Goal: Communication & Community: Participate in discussion

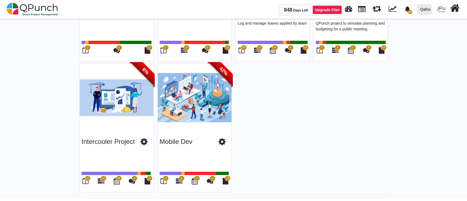
scroll to position [124, 0]
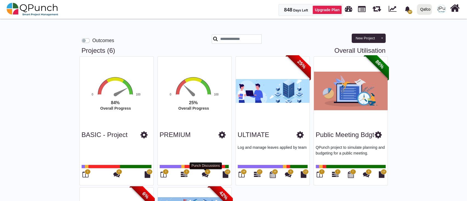
click at [205, 175] on icon at bounding box center [205, 174] width 7 height 7
click at [183, 175] on icon at bounding box center [184, 174] width 7 height 7
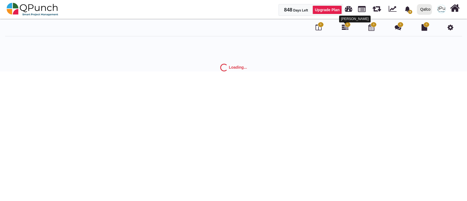
click at [345, 27] on icon at bounding box center [345, 27] width 7 height 7
click at [345, 28] on div "3 3 0 12" at bounding box center [386, 27] width 145 height 9
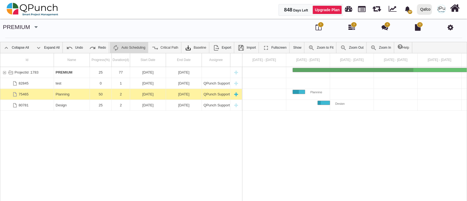
scroll to position [0, 22]
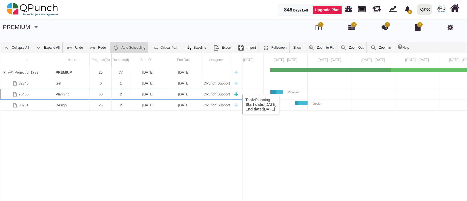
click at [68, 89] on div "Planning" at bounding box center [72, 94] width 32 height 11
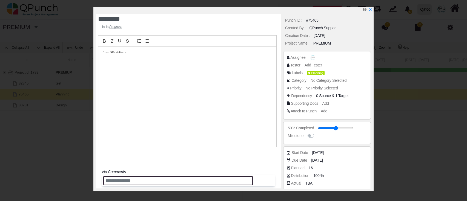
click at [154, 180] on input "text" at bounding box center [177, 180] width 149 height 9
type input "***"
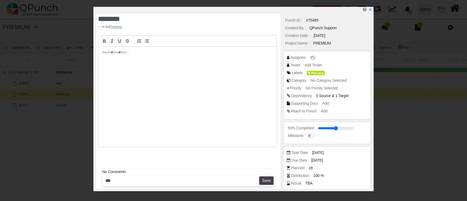
click at [267, 183] on button "Save" at bounding box center [266, 181] width 15 height 9
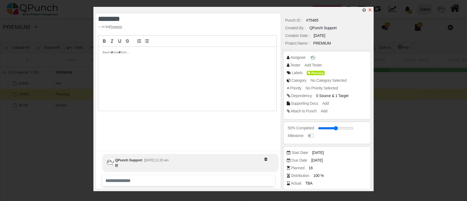
click at [370, 10] on icon "x" at bounding box center [370, 10] width 4 height 4
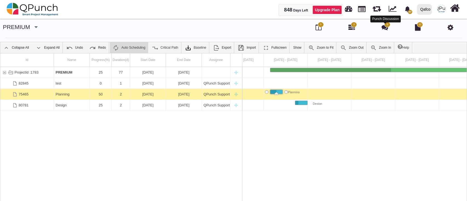
click at [386, 27] on icon at bounding box center [384, 27] width 7 height 7
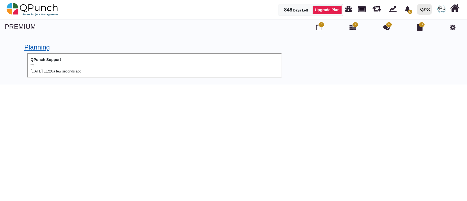
click at [35, 47] on link "Planning" at bounding box center [36, 47] width 25 height 7
click at [39, 51] on link "Planning" at bounding box center [36, 47] width 25 height 7
click at [43, 49] on link "Planning" at bounding box center [36, 47] width 25 height 7
click at [34, 50] on link "Planning" at bounding box center [36, 47] width 25 height 7
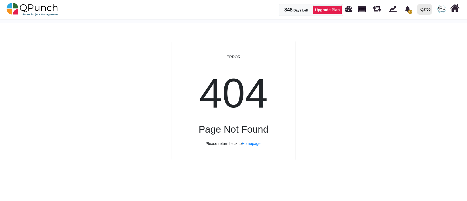
drag, startPoint x: 43, startPoint y: 57, endPoint x: 45, endPoint y: 60, distance: 3.3
click at [43, 23] on html "848 Days Left Upgrade Plan 47 Notification Clear ULTIMATE (Copy) QPunch Support…" at bounding box center [233, 11] width 467 height 23
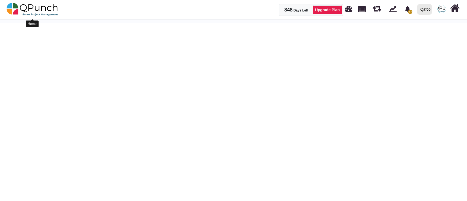
click at [23, 8] on img at bounding box center [33, 9] width 52 height 16
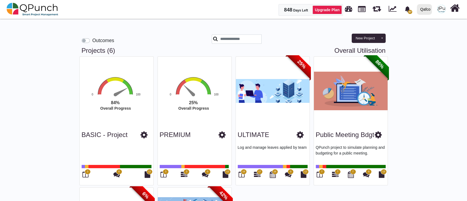
click at [185, 174] on span "3" at bounding box center [186, 171] width 6 height 5
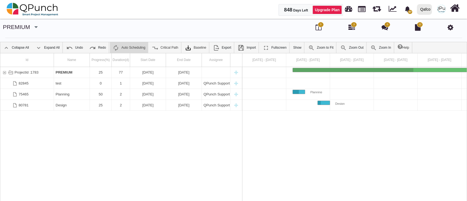
scroll to position [0, 22]
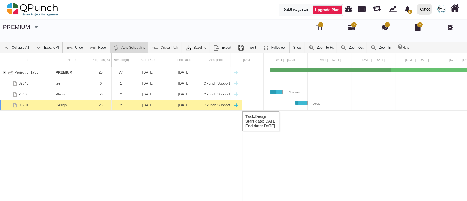
click at [104, 106] on div "25" at bounding box center [100, 105] width 18 height 11
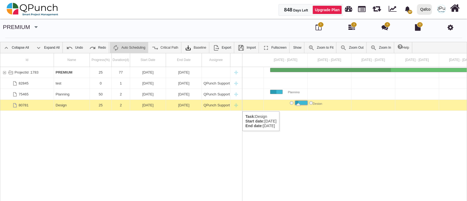
scroll to position [0, 48]
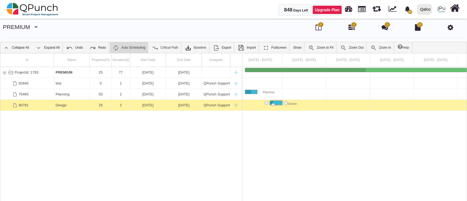
click at [104, 106] on div "25" at bounding box center [100, 105] width 18 height 11
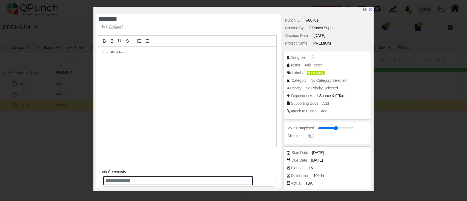
click at [162, 179] on input "text" at bounding box center [177, 180] width 149 height 9
type input "******"
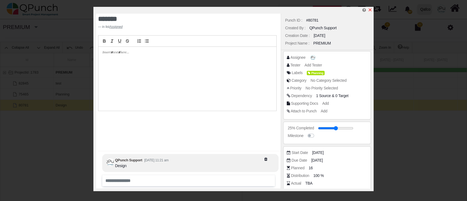
click at [371, 10] on icon "x" at bounding box center [370, 10] width 4 height 4
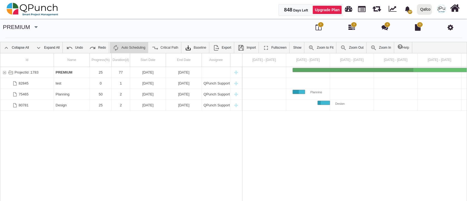
scroll to position [0, 22]
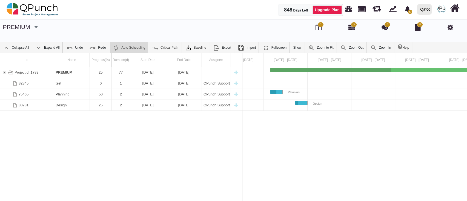
click at [388, 26] on span "0" at bounding box center [387, 24] width 6 height 5
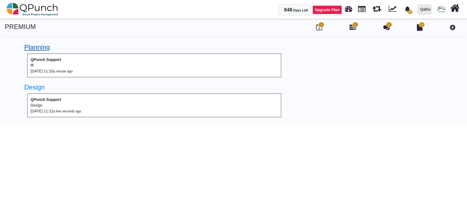
click at [42, 48] on link "Planning" at bounding box center [36, 47] width 25 height 7
click at [41, 61] on b "QPunch Support" at bounding box center [46, 59] width 30 height 4
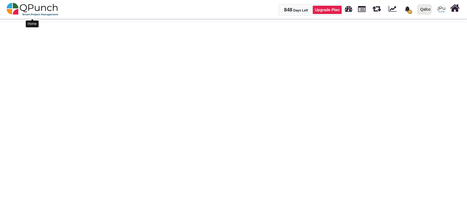
click at [44, 9] on img at bounding box center [33, 9] width 52 height 16
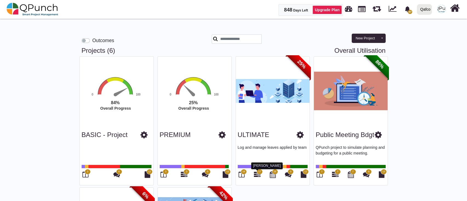
click at [255, 174] on icon at bounding box center [257, 174] width 7 height 7
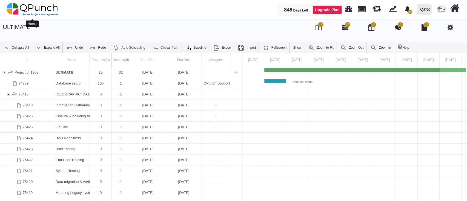
click at [50, 7] on img at bounding box center [33, 9] width 52 height 16
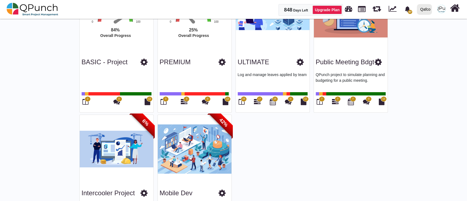
scroll to position [120, 0]
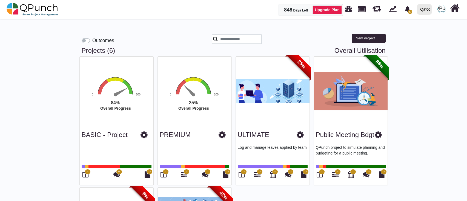
click at [205, 173] on span "0" at bounding box center [207, 171] width 6 height 5
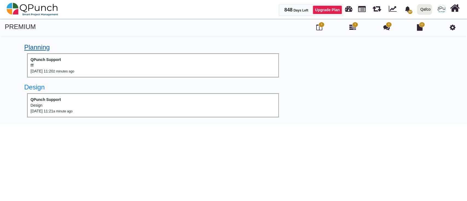
click at [42, 50] on link "Planning" at bounding box center [36, 47] width 25 height 7
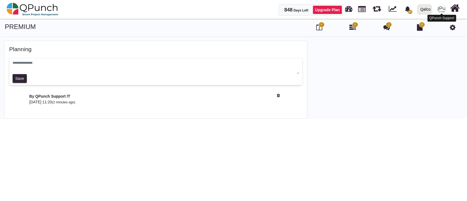
click at [440, 7] on img at bounding box center [442, 9] width 8 height 8
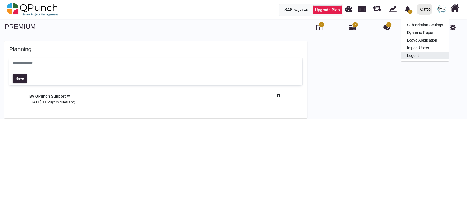
click at [417, 56] on link "Logout" at bounding box center [425, 56] width 48 height 8
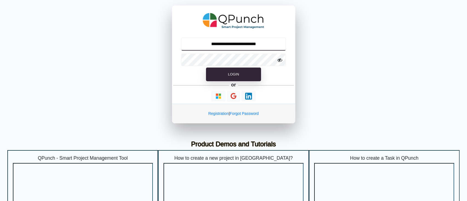
click at [229, 41] on input "**********" at bounding box center [233, 43] width 105 height 13
type input "**********"
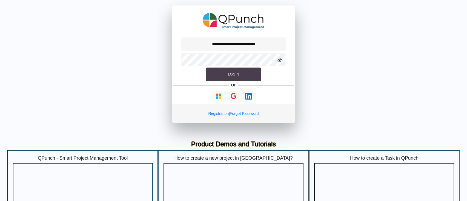
click at [239, 77] on button "Login" at bounding box center [233, 75] width 55 height 14
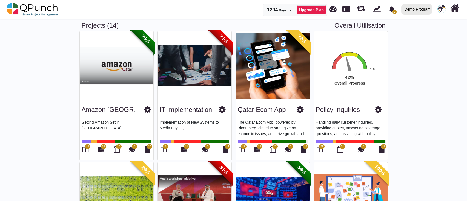
scroll to position [36, 0]
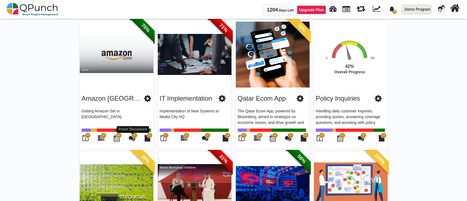
click at [132, 140] on icon at bounding box center [132, 138] width 7 height 7
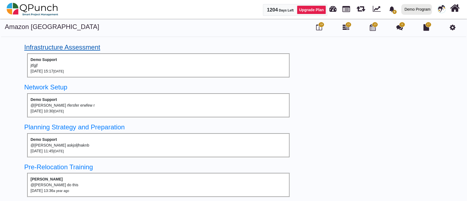
click at [66, 47] on link "Infrastructure Assessment" at bounding box center [62, 47] width 76 height 7
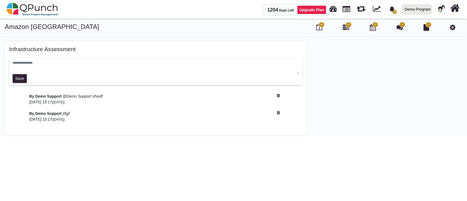
click at [62, 65] on textarea at bounding box center [156, 67] width 287 height 14
type textarea "**********"
click at [19, 76] on button "Save" at bounding box center [20, 78] width 15 height 9
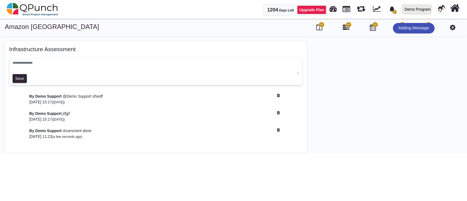
click at [322, 70] on div at bounding box center [389, 97] width 156 height 113
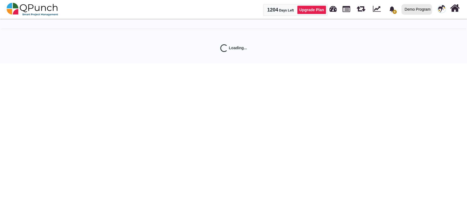
click at [67, 21] on div "Loading..." at bounding box center [233, 41] width 467 height 46
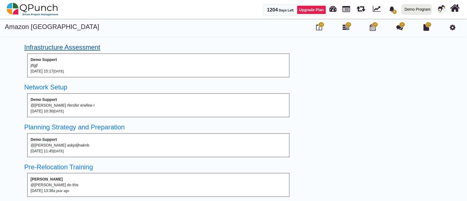
click at [53, 46] on link "Infrastructure Assessment" at bounding box center [62, 47] width 76 height 7
click at [56, 88] on link "Network Setup" at bounding box center [45, 86] width 43 height 7
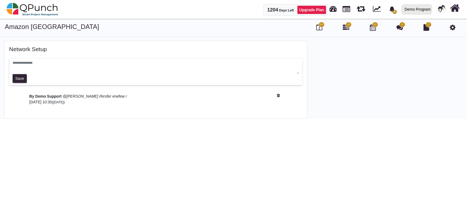
click at [62, 62] on textarea at bounding box center [156, 67] width 287 height 14
click at [37, 63] on textarea "**********" at bounding box center [156, 67] width 287 height 14
type textarea "**********"
click at [21, 77] on button "Save" at bounding box center [20, 78] width 15 height 9
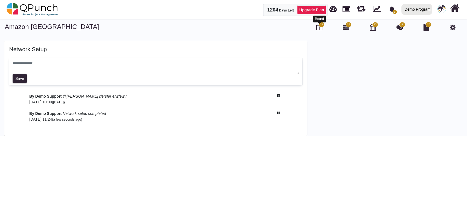
click at [317, 26] on icon at bounding box center [319, 27] width 6 height 7
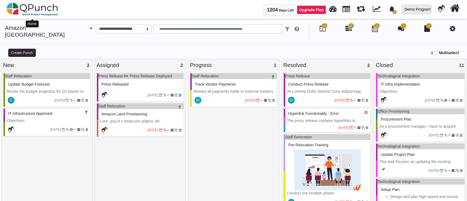
click at [25, 8] on img at bounding box center [33, 9] width 52 height 16
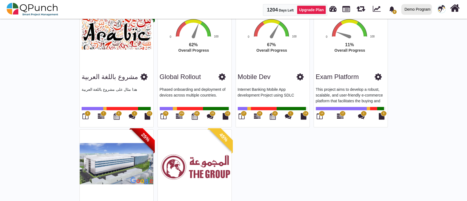
scroll to position [276, 0]
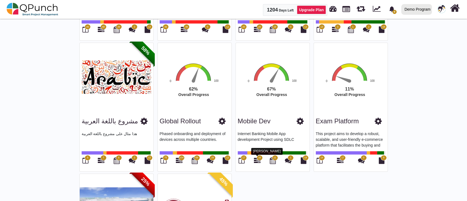
click at [258, 160] on icon at bounding box center [257, 160] width 7 height 7
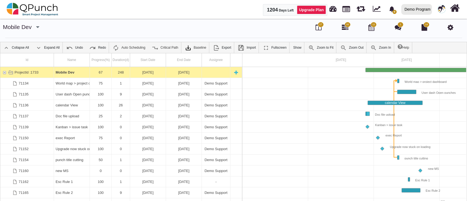
scroll to position [0, 96]
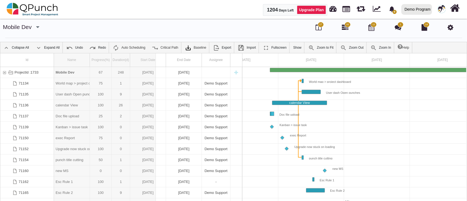
drag, startPoint x: 89, startPoint y: 60, endPoint x: 155, endPoint y: 65, distance: 66.5
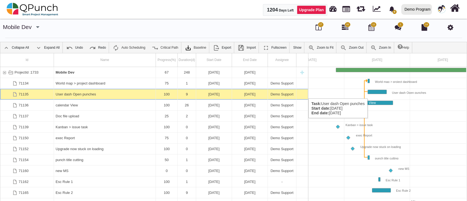
click at [96, 93] on div "User dash Open punches" at bounding box center [105, 94] width 98 height 11
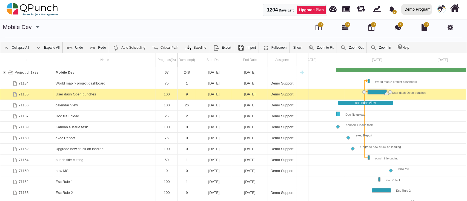
scroll to position [0, 127]
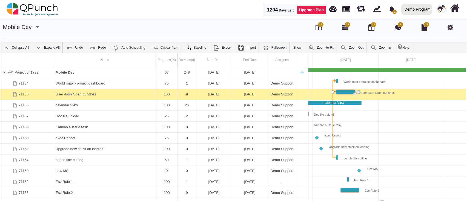
click at [96, 93] on div "User dash Open punches" at bounding box center [105, 94] width 98 height 11
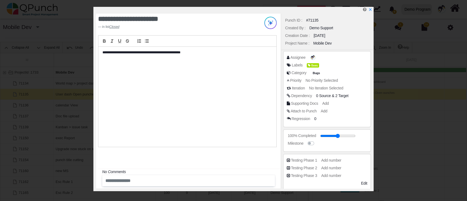
click at [136, 171] on div "No Comments" at bounding box center [190, 172] width 176 height 6
click at [139, 175] on div "No Comments" at bounding box center [190, 172] width 176 height 6
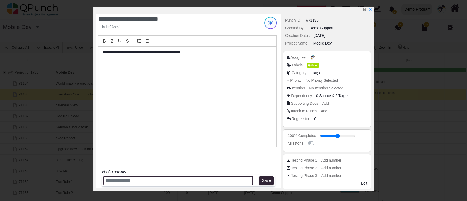
click at [150, 179] on input "text" at bounding box center [177, 180] width 149 height 9
type input "*"
type input "**********"
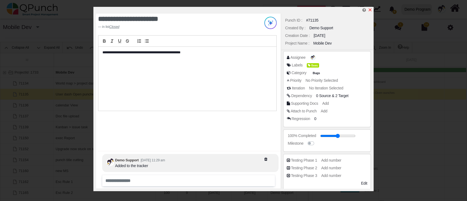
click at [369, 10] on icon "x" at bounding box center [370, 10] width 4 height 4
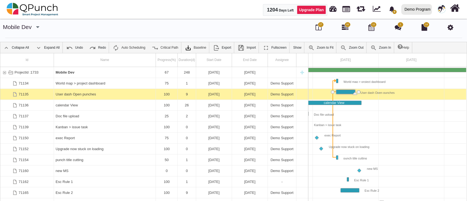
click at [399, 25] on span "1" at bounding box center [400, 24] width 6 height 5
